Goal: Contribute content: Contribute content

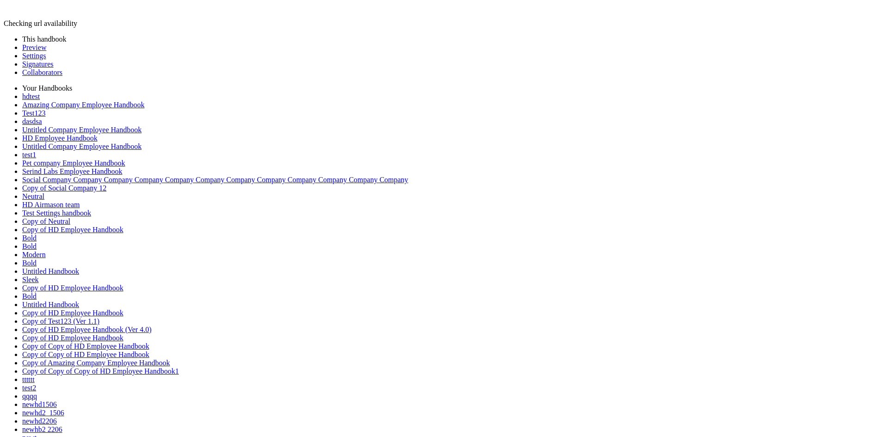
click at [43, 51] on link "Preview" at bounding box center [34, 47] width 24 height 8
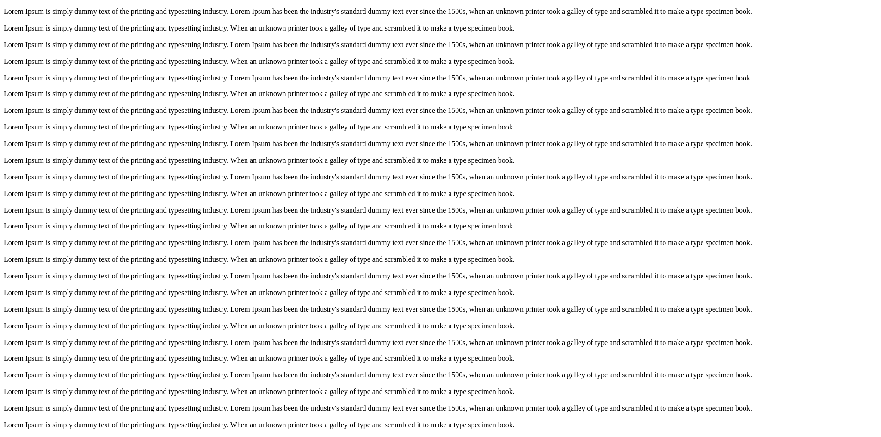
scroll to position [1621, 0]
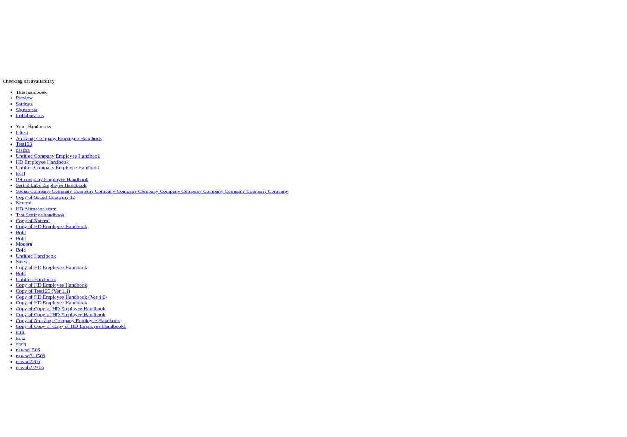
scroll to position [409, 0]
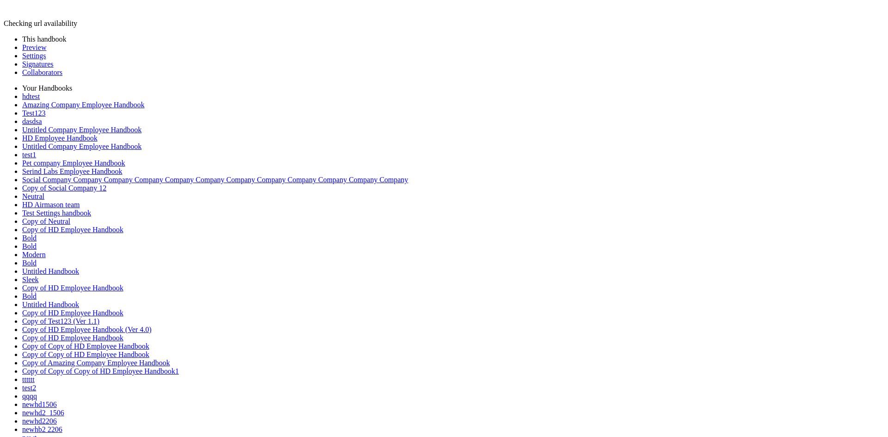
type input "****"
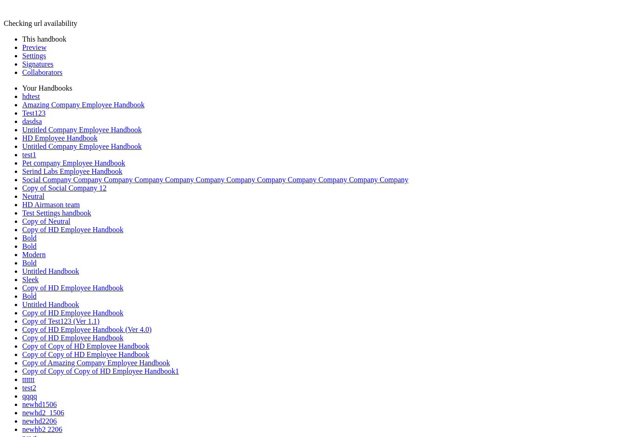
drag, startPoint x: 9, startPoint y: 17, endPoint x: 17, endPoint y: 16, distance: 7.4
click at [33, 51] on link "Preview" at bounding box center [34, 47] width 24 height 8
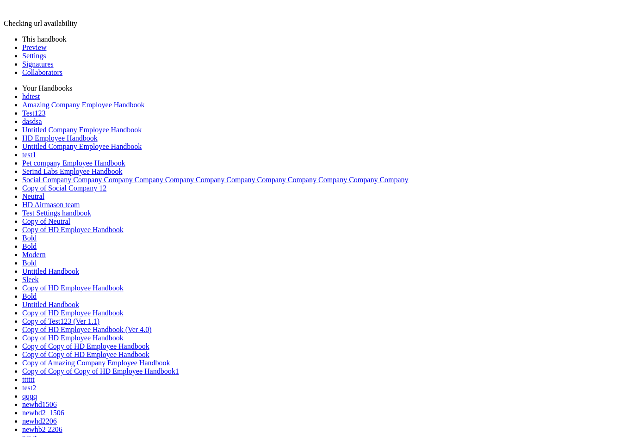
scroll to position [924, 0]
type input "********"
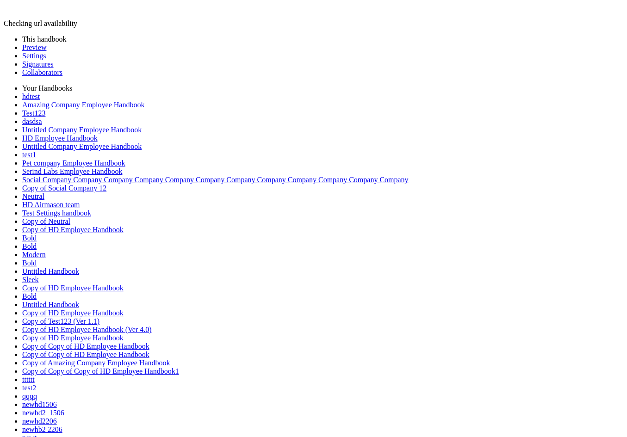
type input "*"
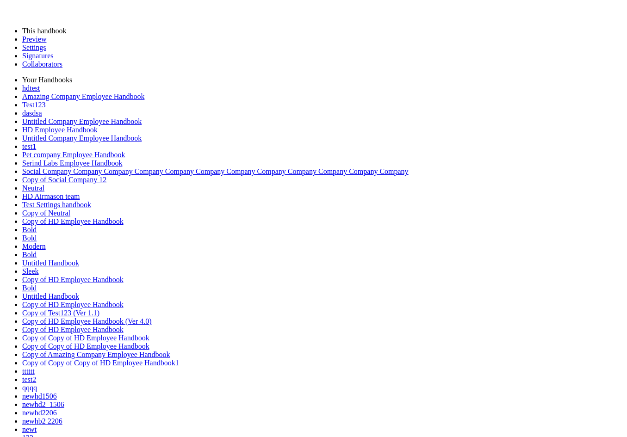
type input "**"
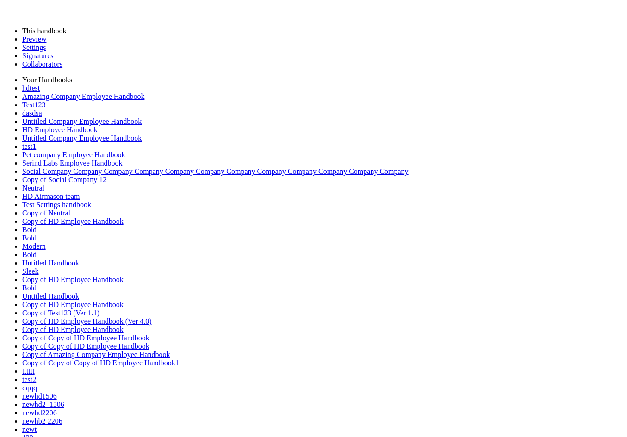
drag, startPoint x: 337, startPoint y: 298, endPoint x: 351, endPoint y: 317, distance: 23.4
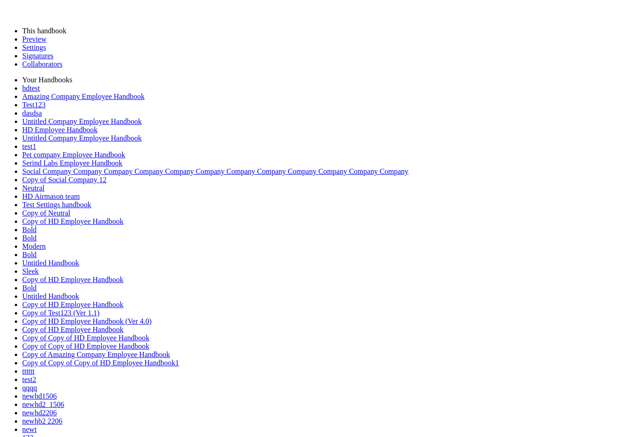
type input "**"
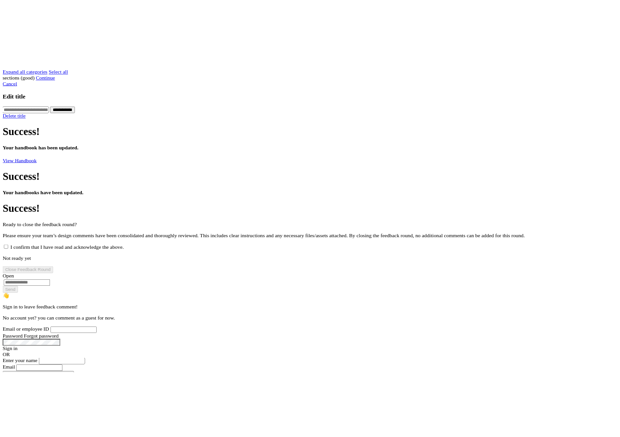
scroll to position [324, 0]
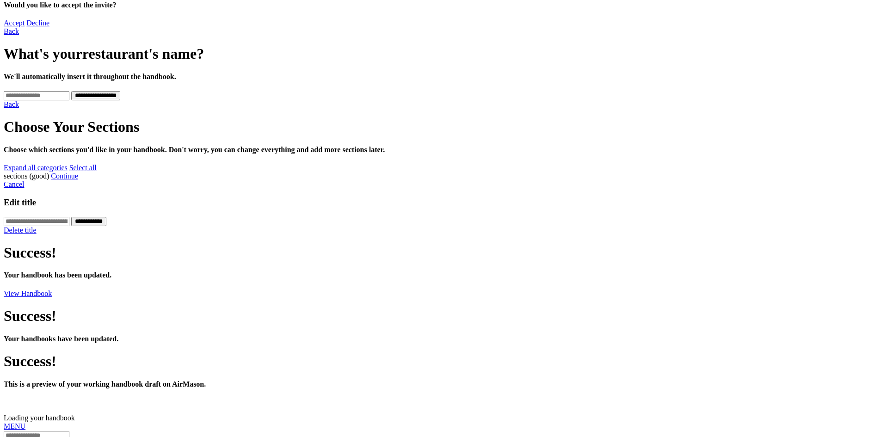
scroll to position [278, 0]
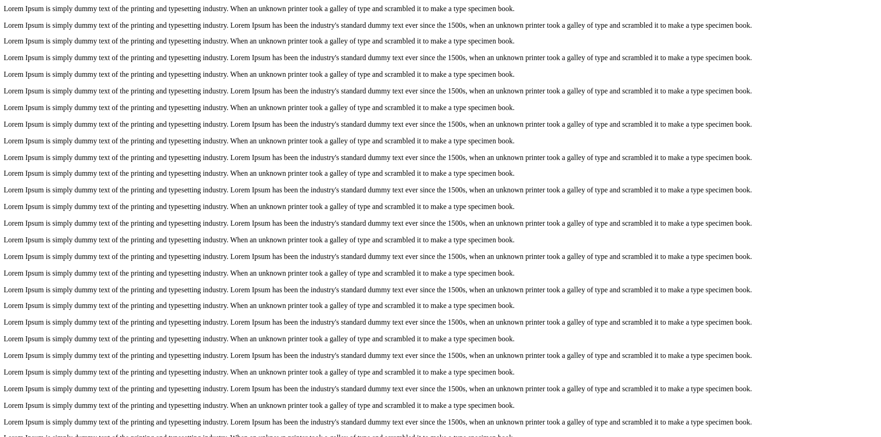
scroll to position [1390, 0]
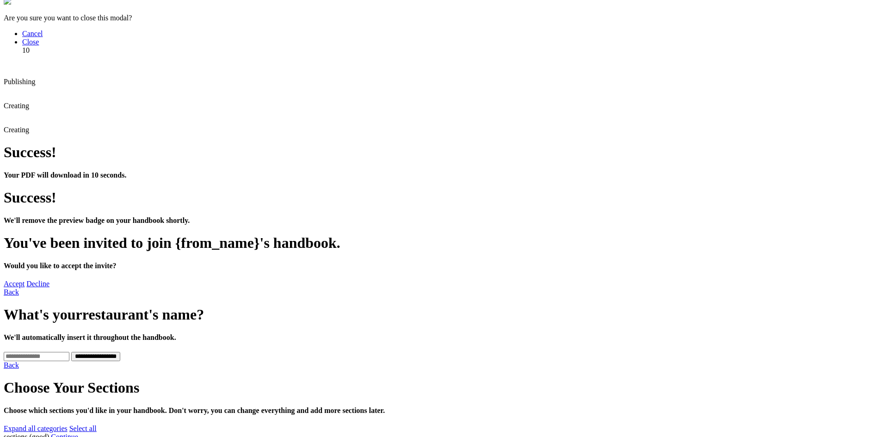
scroll to position [0, 0]
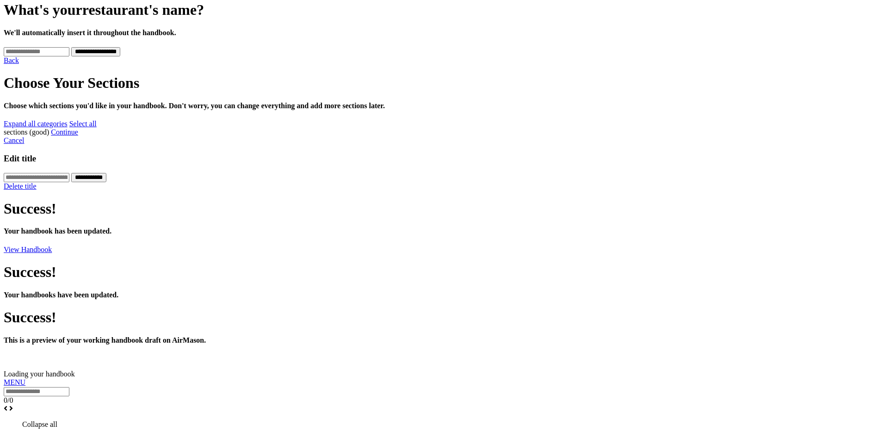
scroll to position [324, 0]
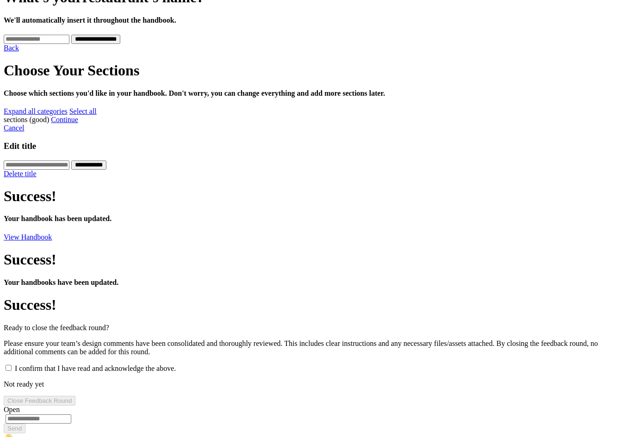
scroll to position [324, 0]
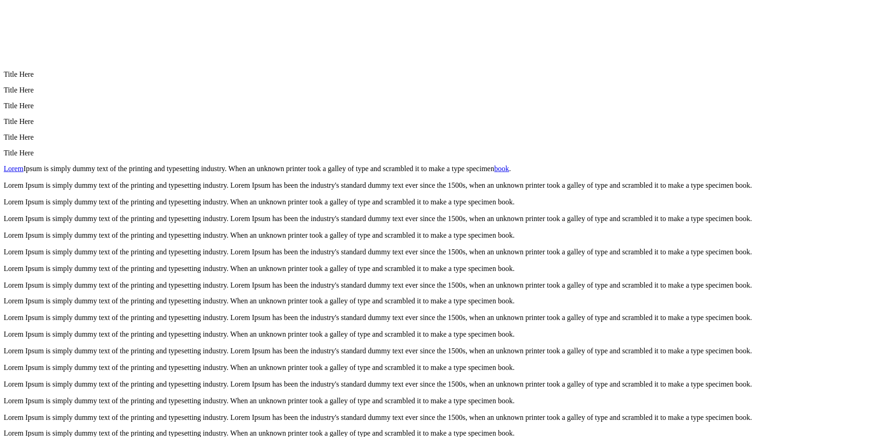
scroll to position [1563, 0]
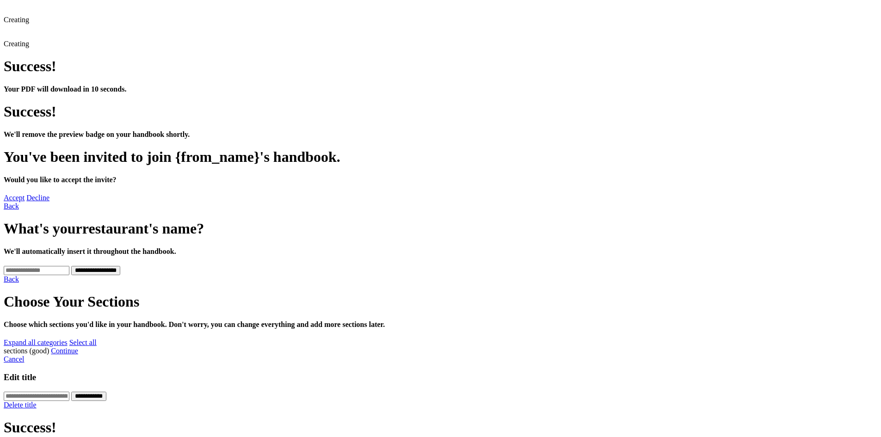
scroll to position [278, 0]
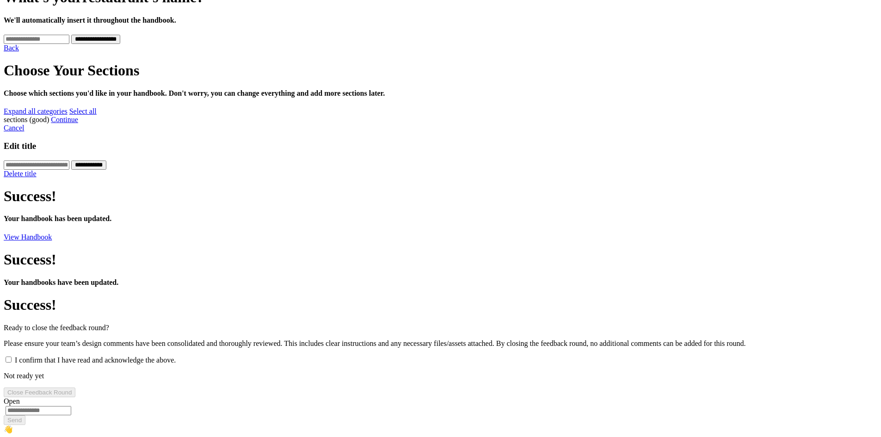
scroll to position [278, 0]
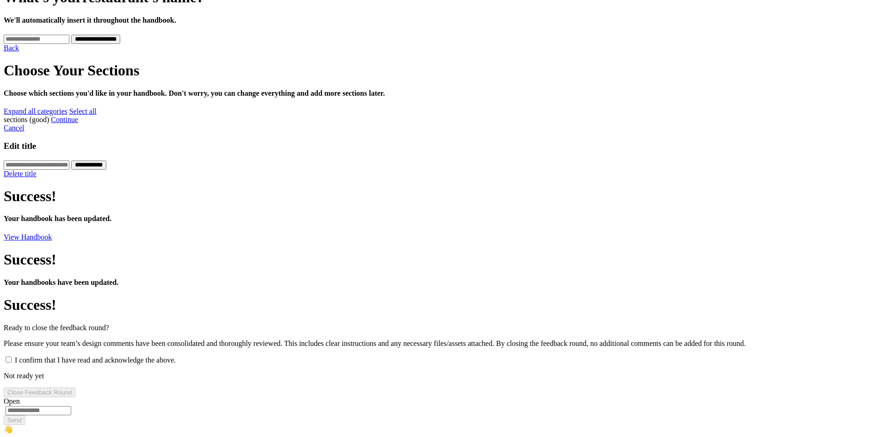
drag, startPoint x: 304, startPoint y: 251, endPoint x: 304, endPoint y: 271, distance: 20.4
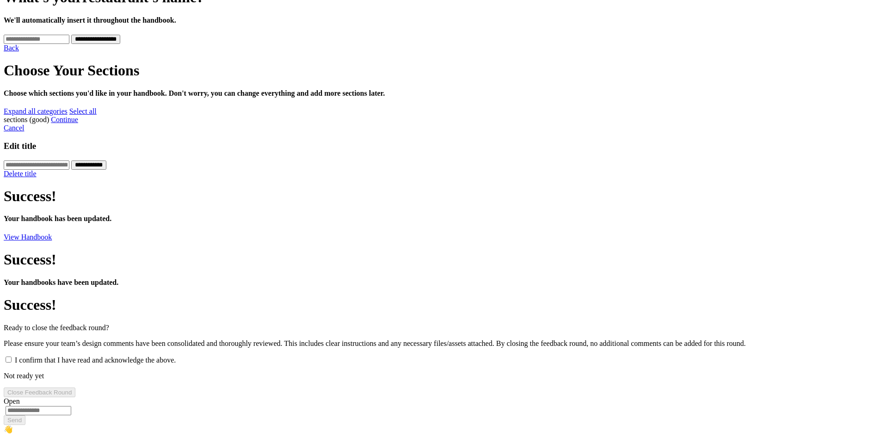
drag, startPoint x: 301, startPoint y: 331, endPoint x: 315, endPoint y: 325, distance: 14.9
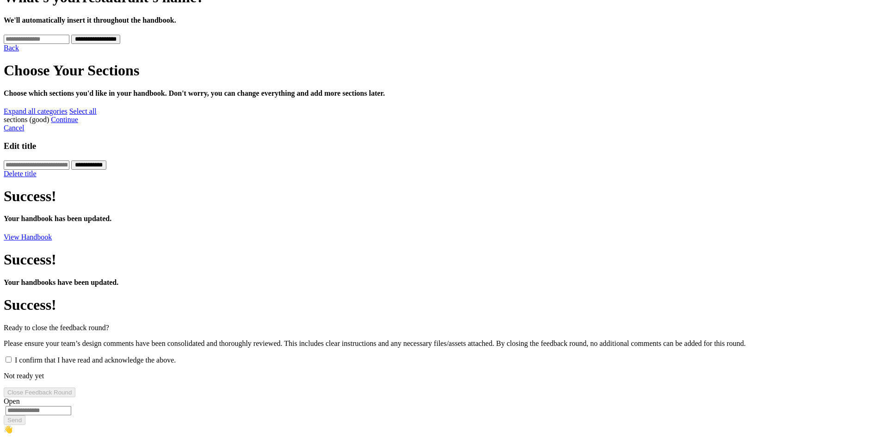
scroll to position [423, 0]
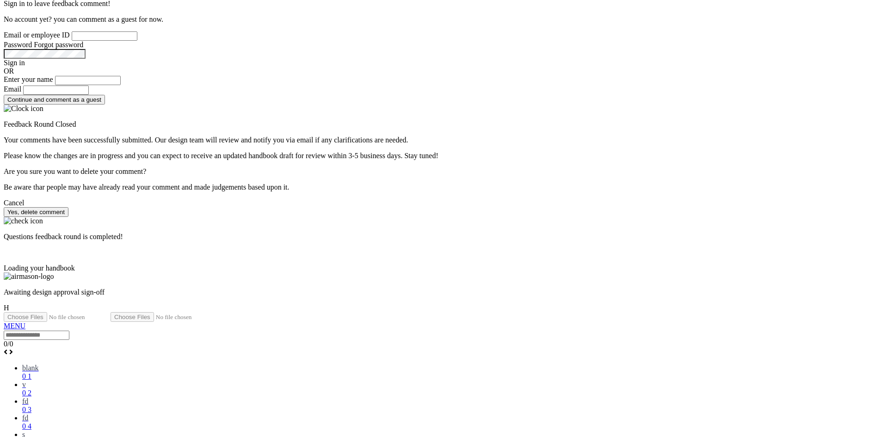
scroll to position [786, 0]
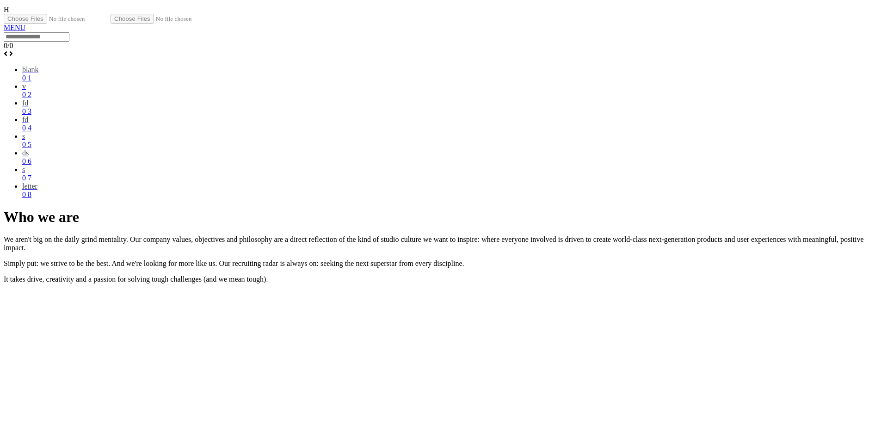
scroll to position [0, 1735]
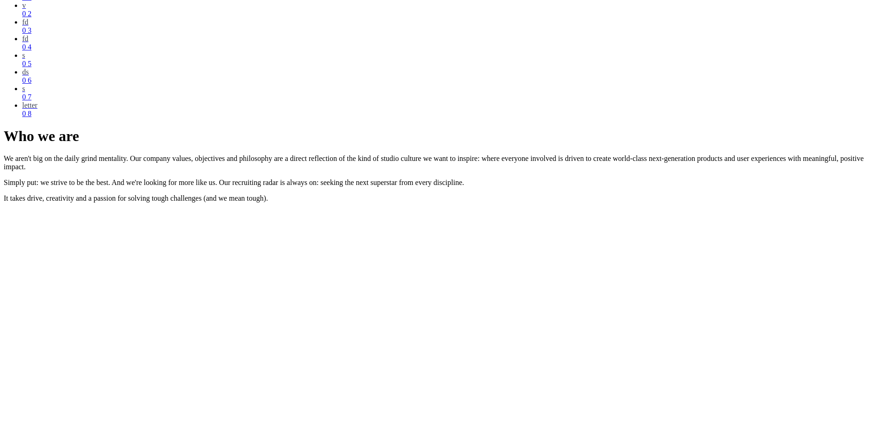
scroll to position [1341, 0]
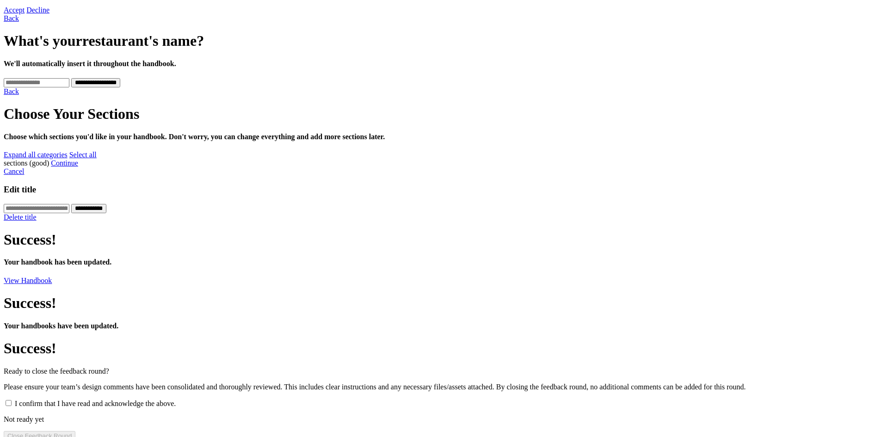
scroll to position [231, 0]
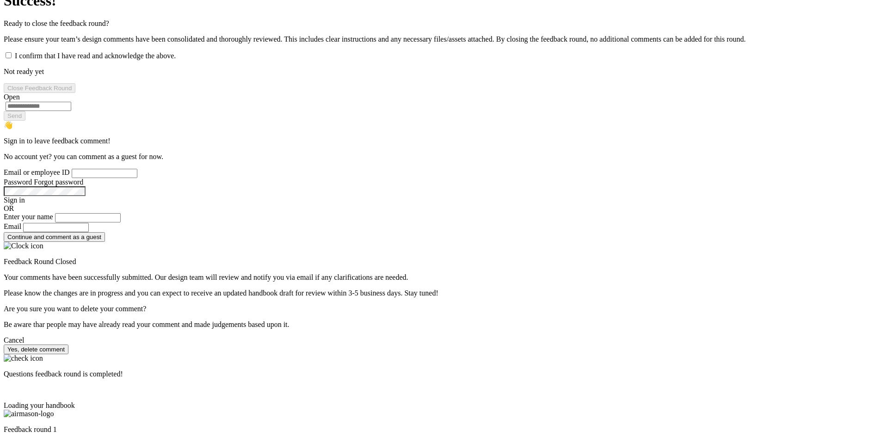
scroll to position [740, 0]
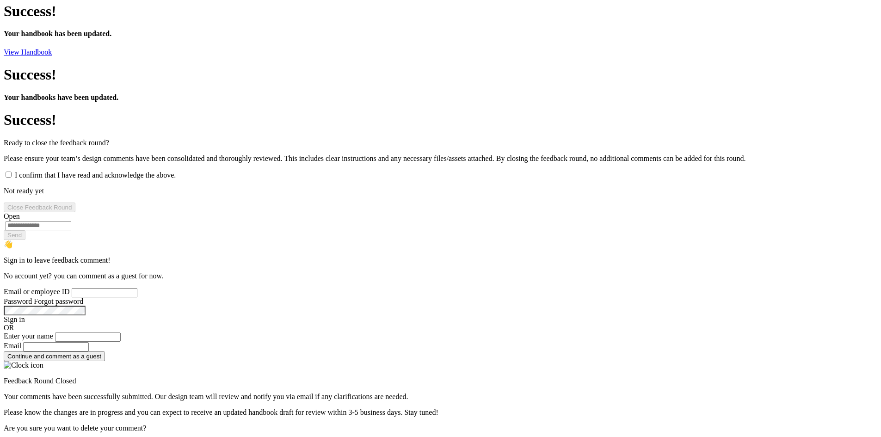
scroll to position [278, 0]
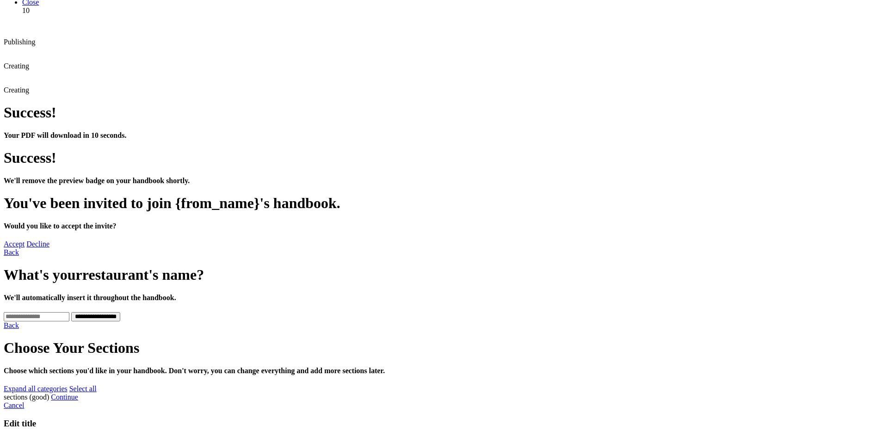
scroll to position [0, 0]
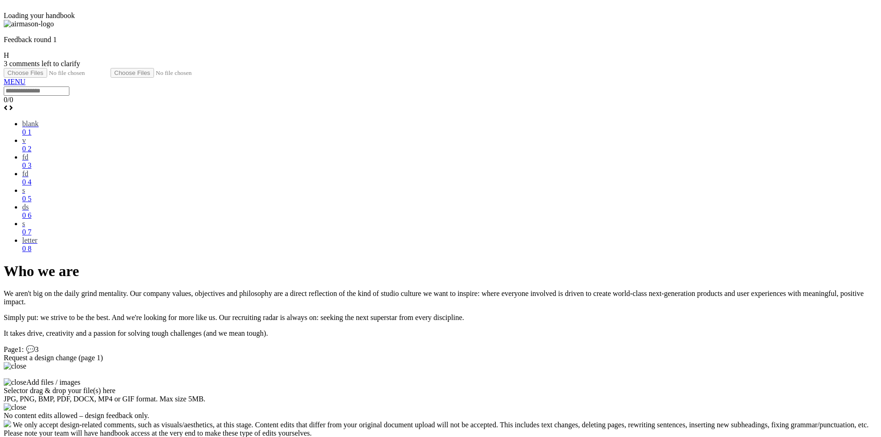
scroll to position [1296, 0]
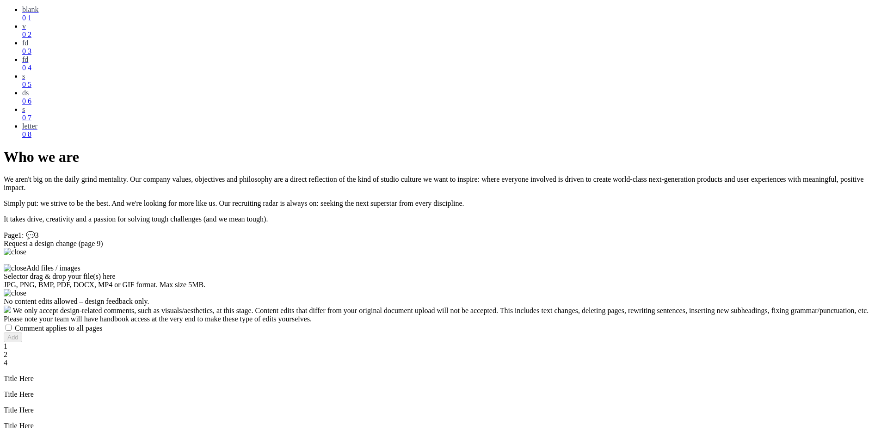
scroll to position [1134, 0]
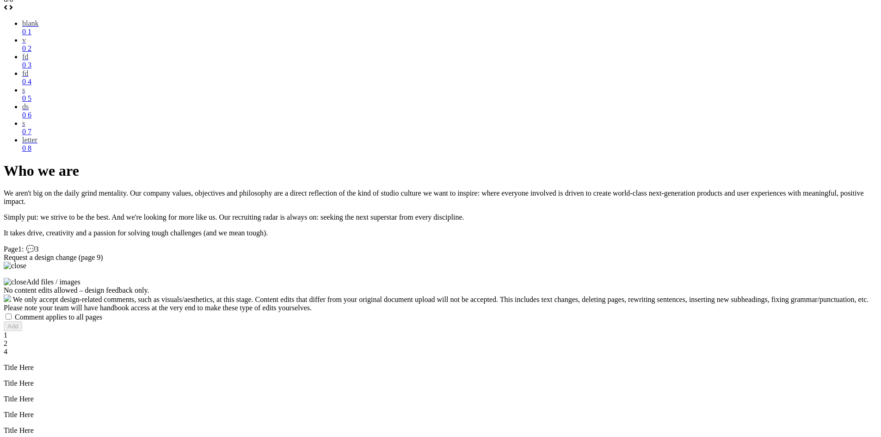
scroll to position [1113, 0]
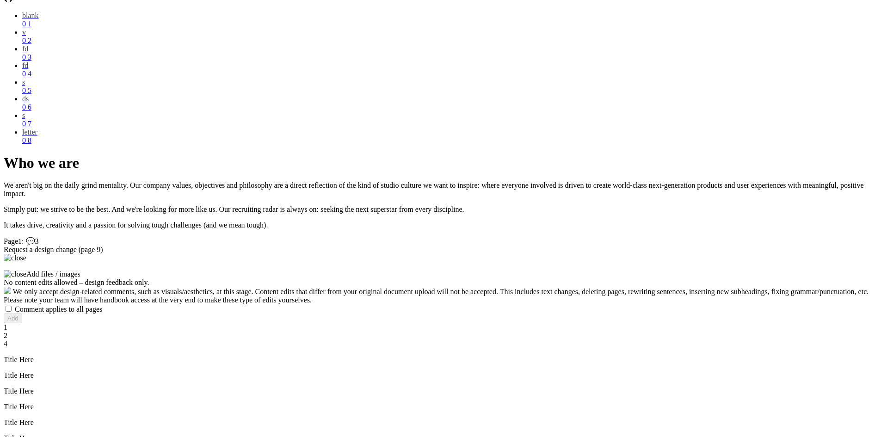
scroll to position [1130, 0]
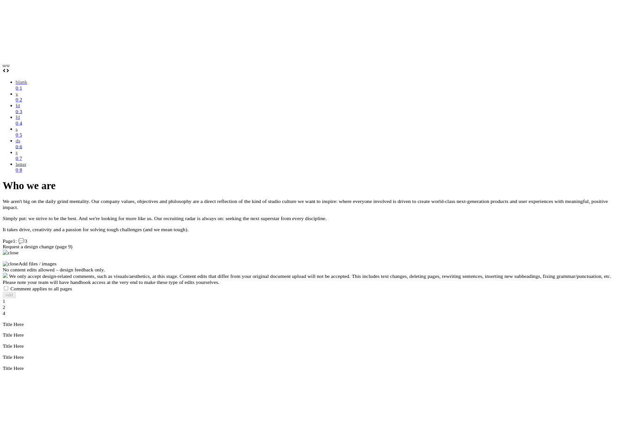
scroll to position [1114, 0]
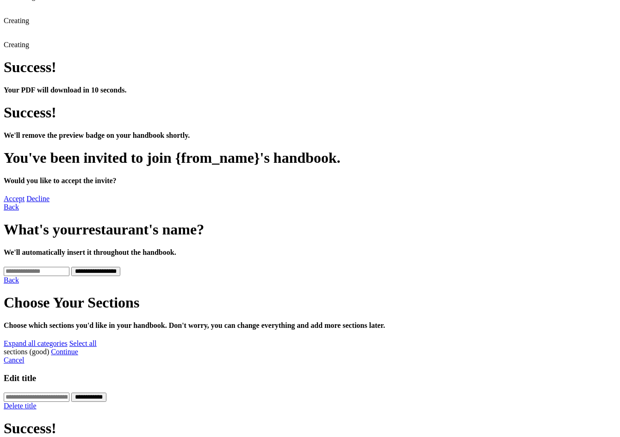
scroll to position [93, 0]
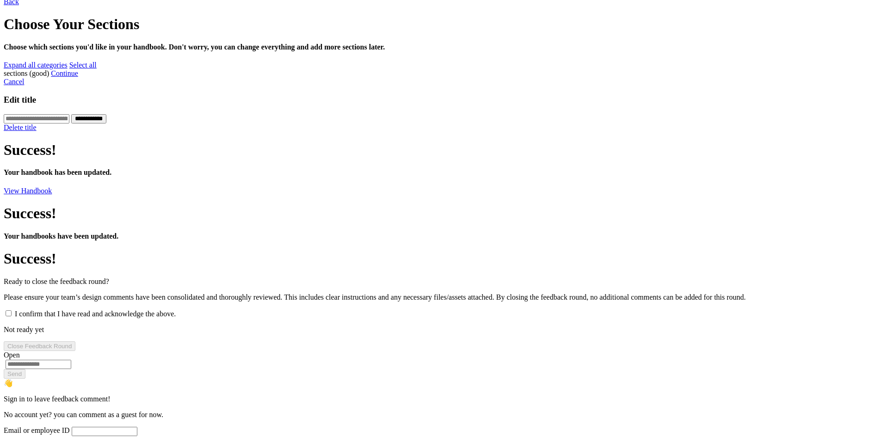
scroll to position [185, 0]
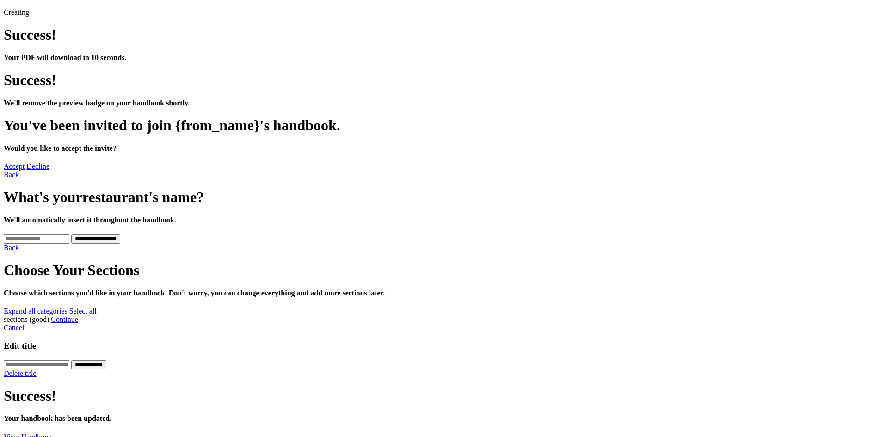
scroll to position [46, 0]
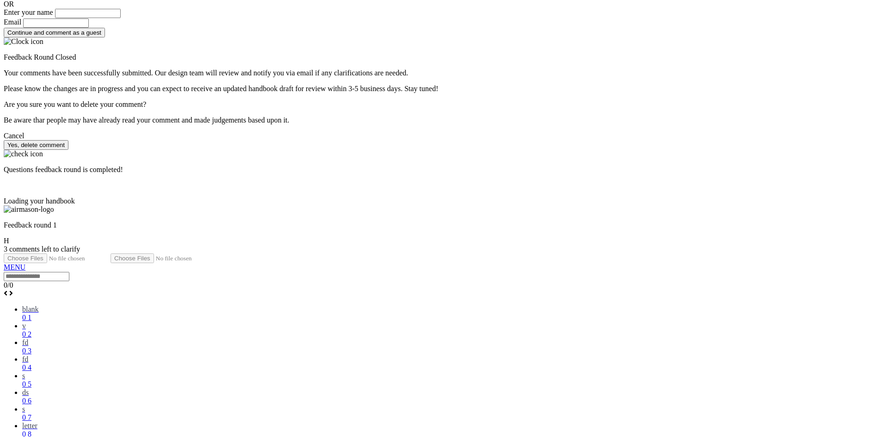
scroll to position [1064, 0]
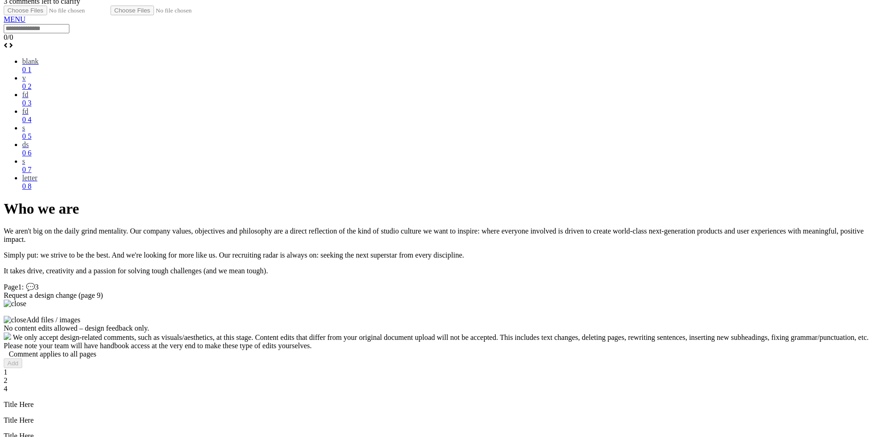
scroll to position [1081, 0]
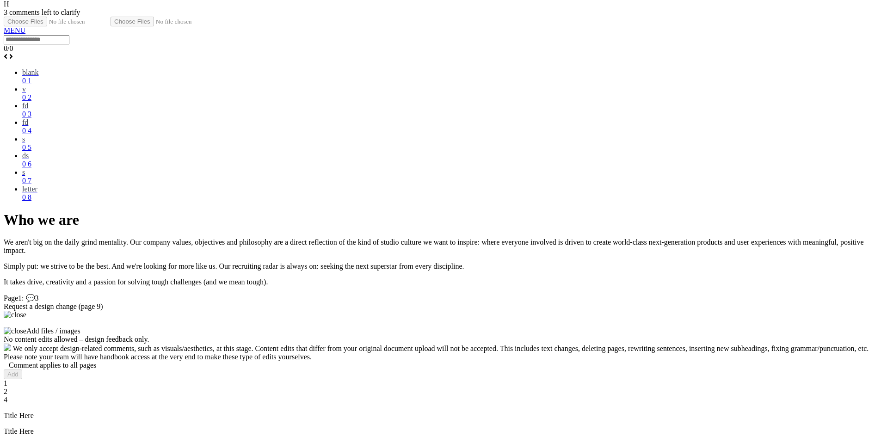
scroll to position [1066, 0]
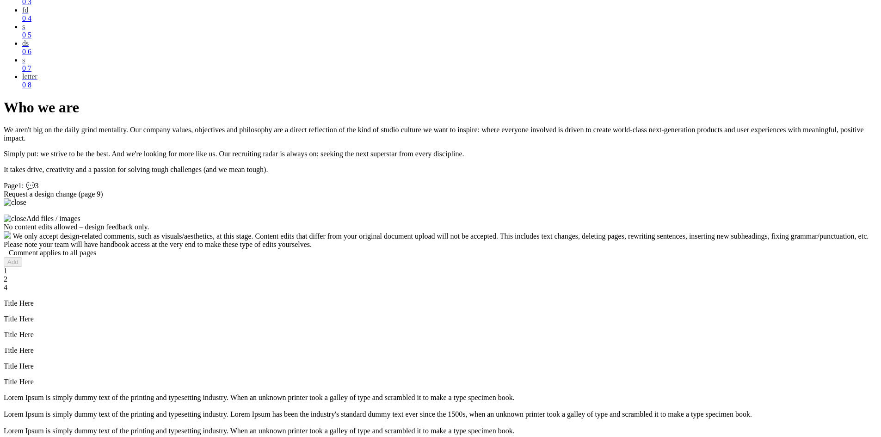
scroll to position [1344, 0]
